Goal: Find specific page/section: Find specific page/section

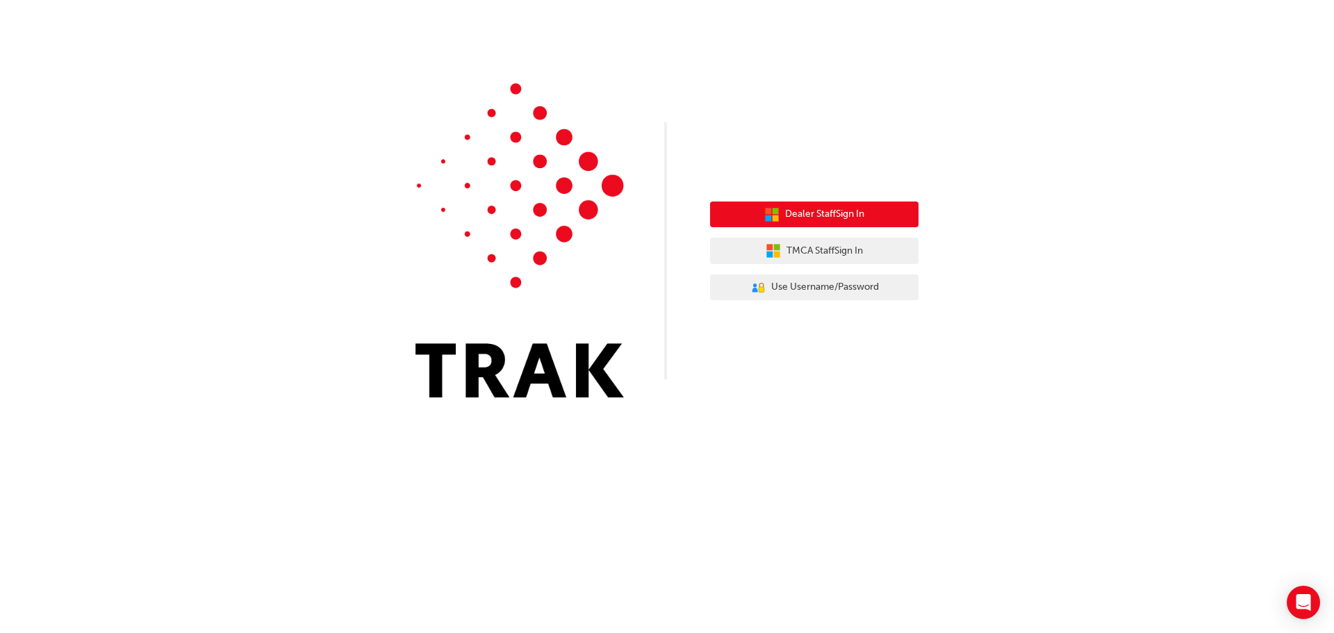
click at [804, 222] on span "Dealer Staff Sign In" at bounding box center [824, 214] width 79 height 16
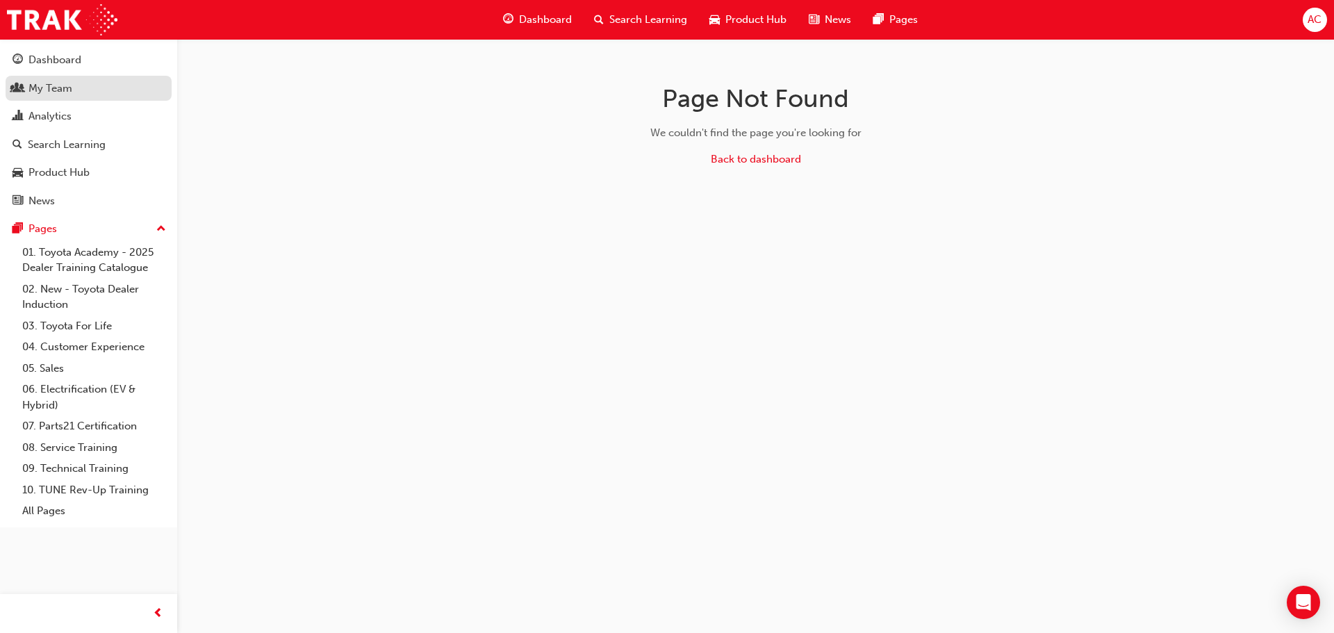
click at [93, 76] on link "My Team" at bounding box center [89, 89] width 166 height 26
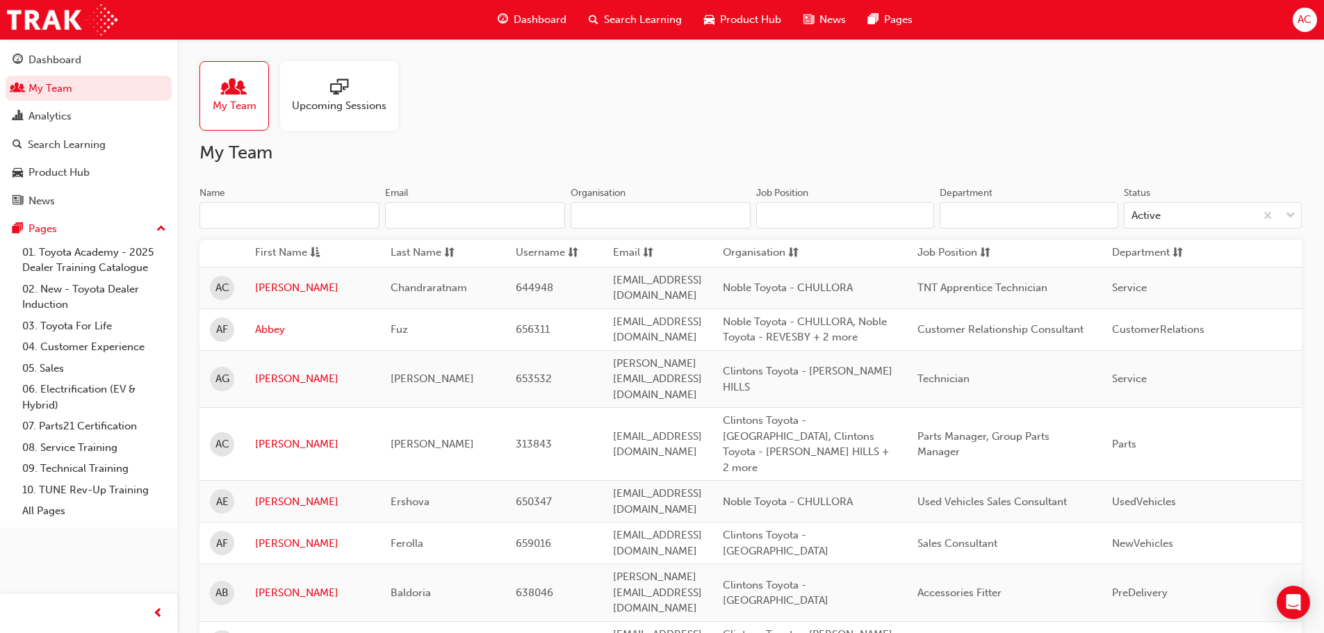
click at [258, 208] on input "Name" at bounding box center [289, 215] width 180 height 26
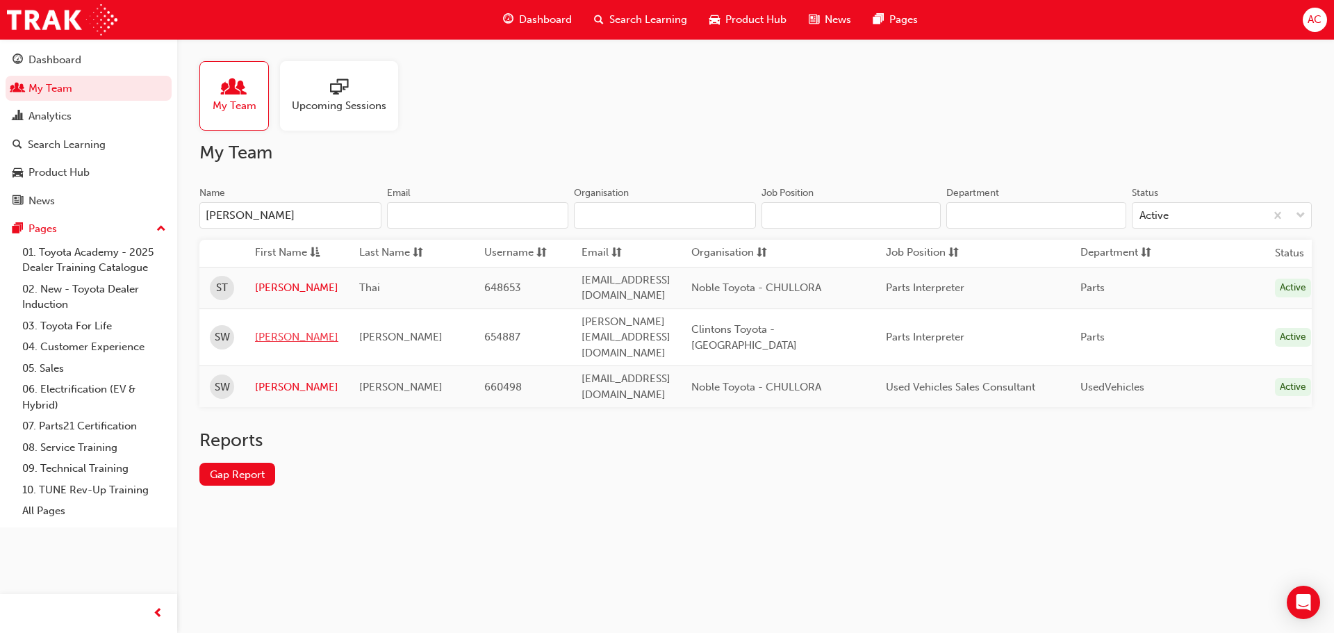
type input "[PERSON_NAME]"
click at [257, 329] on link "[PERSON_NAME]" at bounding box center [296, 337] width 83 height 16
